Goal: Find contact information: Find contact information

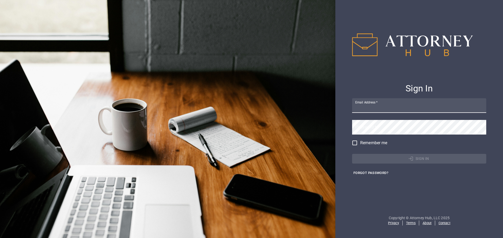
click at [444, 224] on link "Contact" at bounding box center [444, 223] width 12 height 4
